Goal: Transaction & Acquisition: Purchase product/service

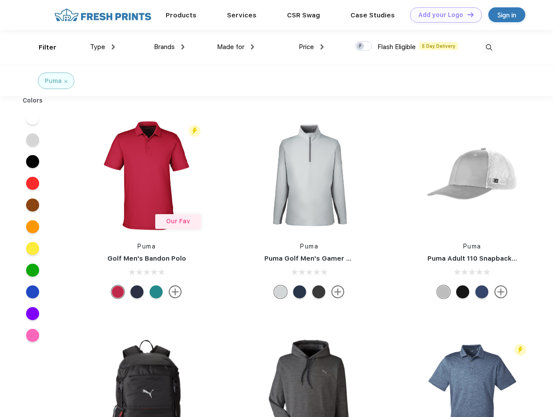
click at [443, 15] on link "Add your Logo Design Tool" at bounding box center [446, 14] width 72 height 15
click at [0, 0] on div "Design Tool" at bounding box center [0, 0] width 0 height 0
click at [467, 14] on link "Add your Logo Design Tool" at bounding box center [446, 14] width 72 height 15
click at [42, 47] on div "Filter" at bounding box center [48, 48] width 18 height 10
click at [103, 47] on span "Type" at bounding box center [97, 47] width 15 height 8
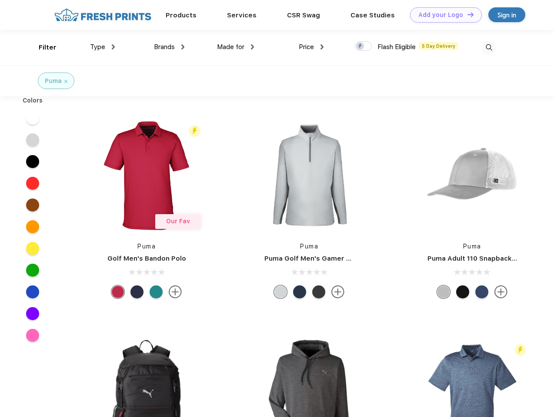
click at [169, 47] on span "Brands" at bounding box center [164, 47] width 21 height 8
click at [236, 47] on span "Made for" at bounding box center [230, 47] width 27 height 8
click at [311, 47] on span "Price" at bounding box center [306, 47] width 15 height 8
click at [364, 47] on div at bounding box center [363, 46] width 17 height 10
click at [360, 47] on input "checkbox" at bounding box center [358, 44] width 6 height 6
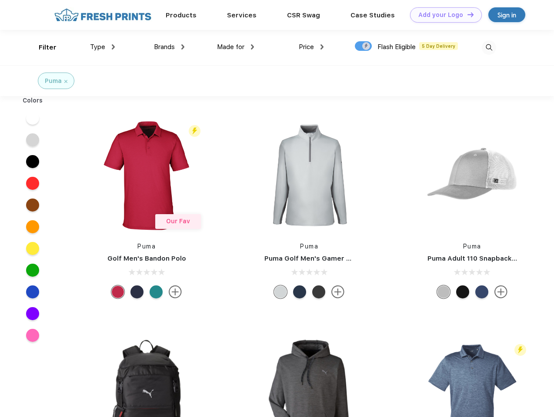
click at [489, 47] on img at bounding box center [489, 47] width 14 height 14
